Goal: Transaction & Acquisition: Register for event/course

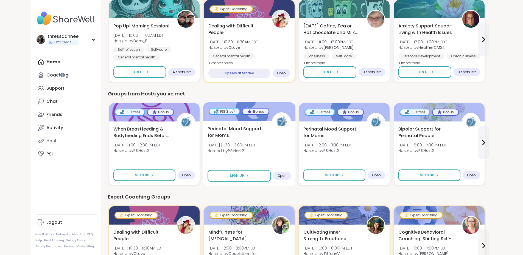
click at [230, 150] on div "Perinatal Mood Support for Moms [DATE] | 1:30 - 3:00PM EDT Hosted by PSIHost2" at bounding box center [248, 141] width 83 height 31
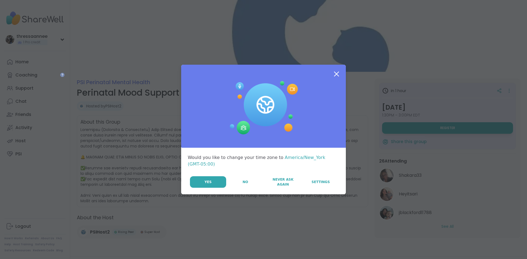
click at [333, 77] on icon at bounding box center [336, 74] width 10 height 10
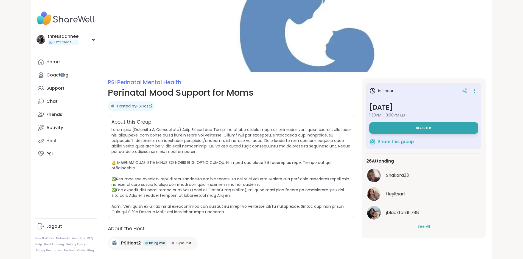
click at [443, 221] on div "Shakara33 Heyitsari jblackford11788 See All" at bounding box center [423, 199] width 115 height 62
click at [430, 225] on button "See All" at bounding box center [423, 227] width 12 height 6
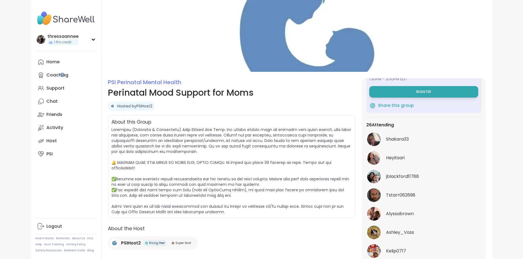
scroll to position [9, 0]
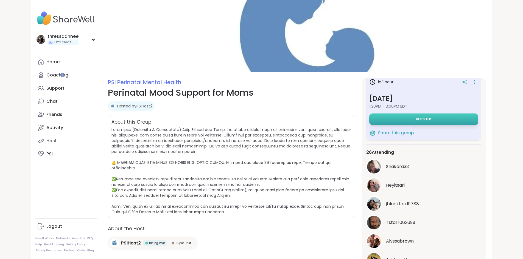
click at [455, 123] on button "Register" at bounding box center [423, 120] width 109 height 12
